Goal: Find contact information: Find contact information

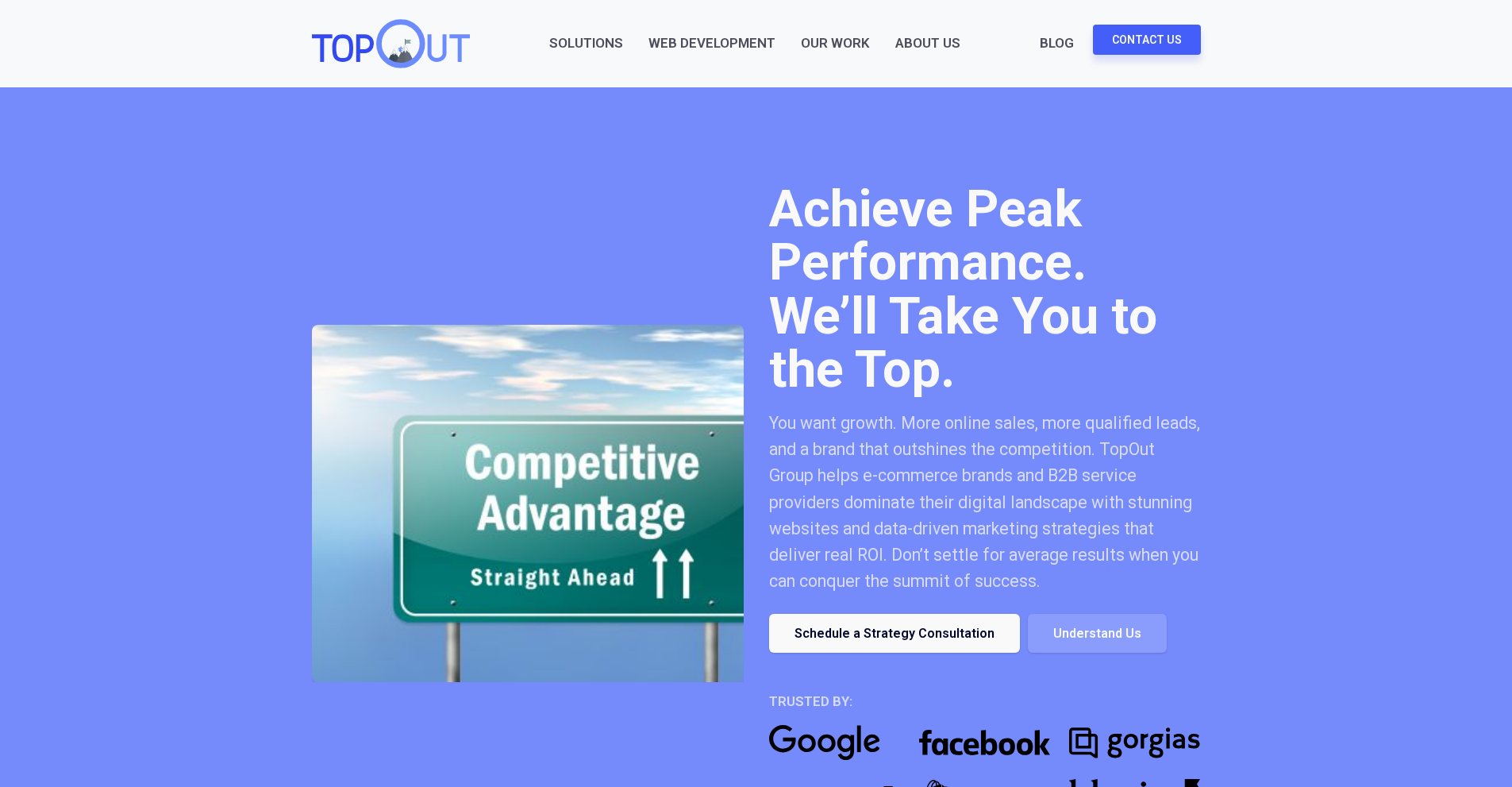
click at [1157, 46] on link "Contact Us" at bounding box center [1147, 40] width 108 height 30
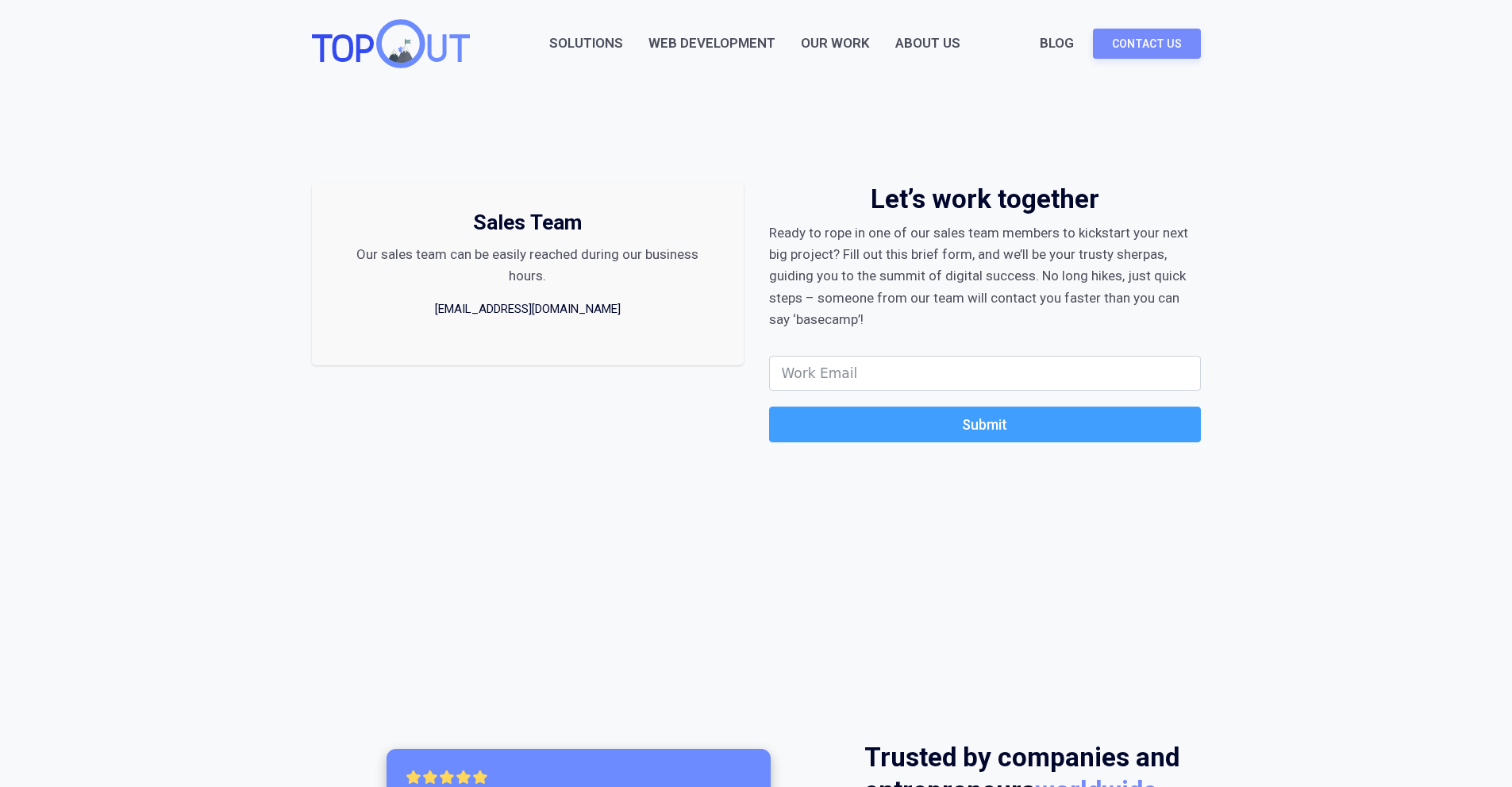
drag, startPoint x: 795, startPoint y: 265, endPoint x: 805, endPoint y: 266, distance: 10.0
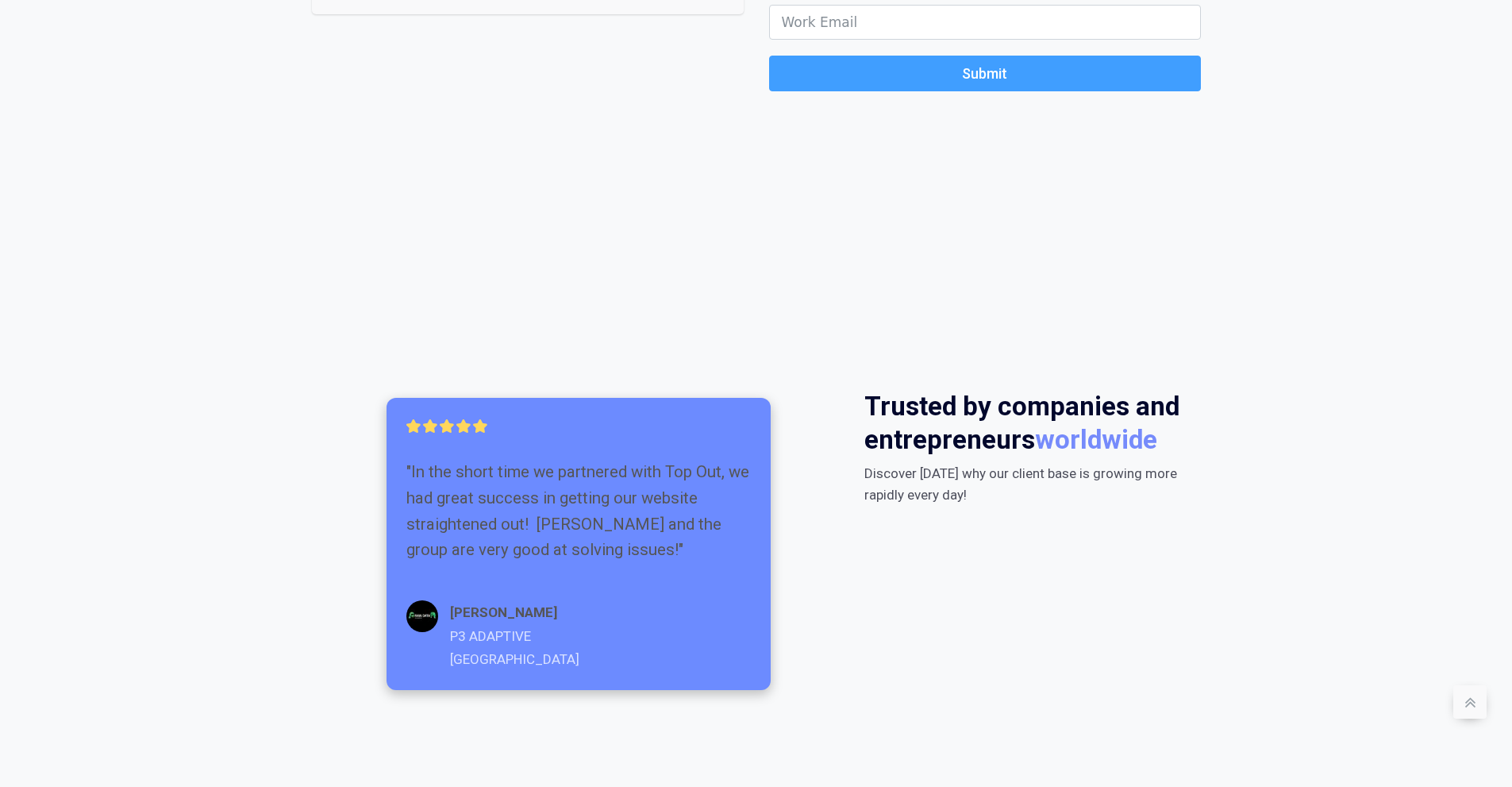
scroll to position [159, 0]
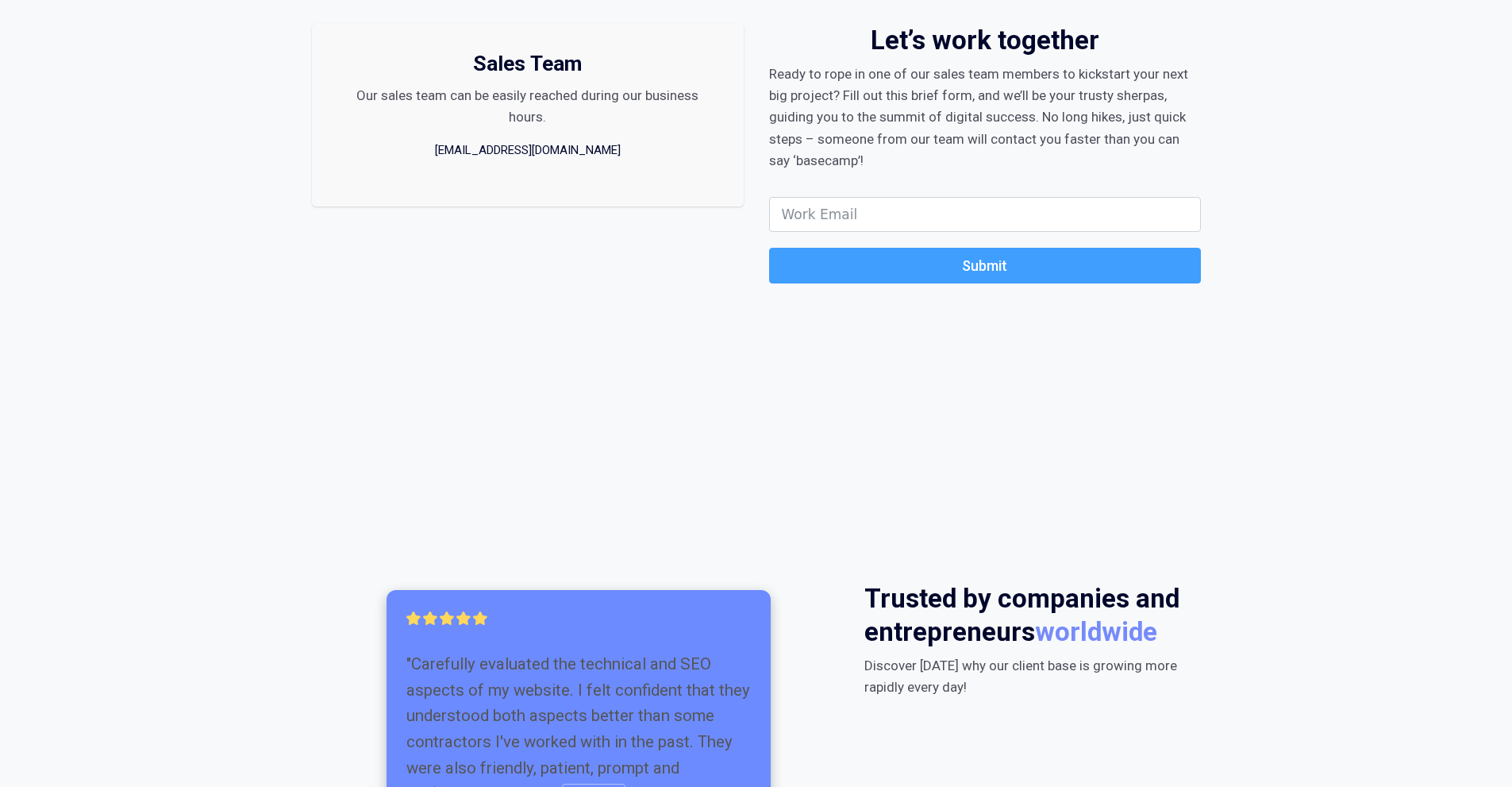
click at [884, 204] on input "email" at bounding box center [985, 214] width 432 height 35
click at [886, 183] on div "Let’s work together Ready to rope in one of our sales team members to kickstart…" at bounding box center [985, 162] width 432 height 275
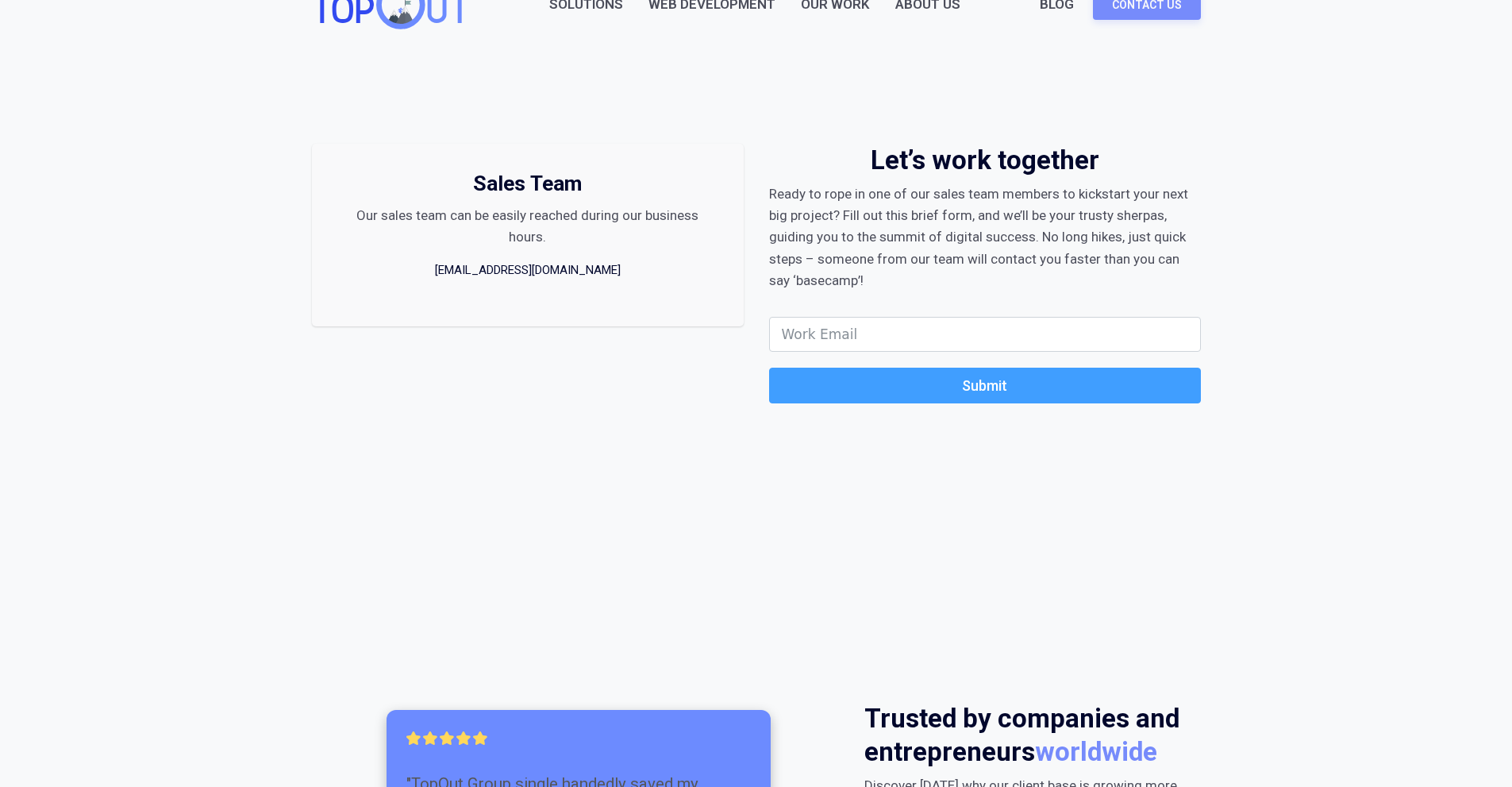
scroll to position [0, 0]
